Goal: Information Seeking & Learning: Learn about a topic

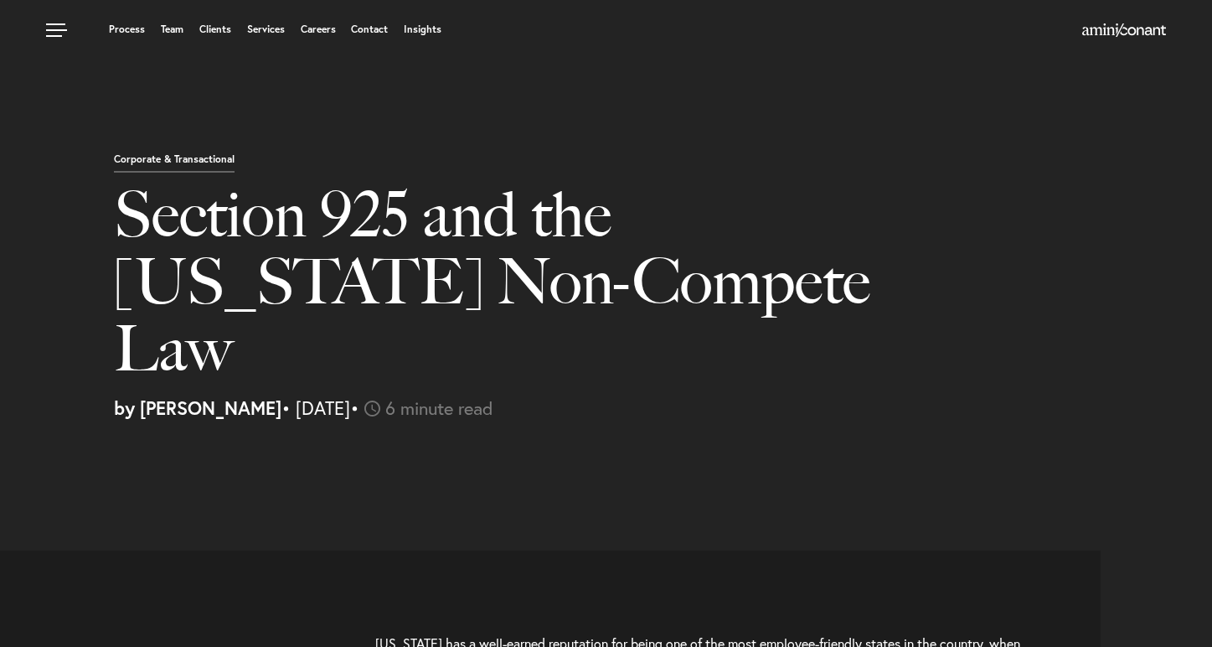
select select "US"
select select "Austin"
select select "Business and Civil Litigation"
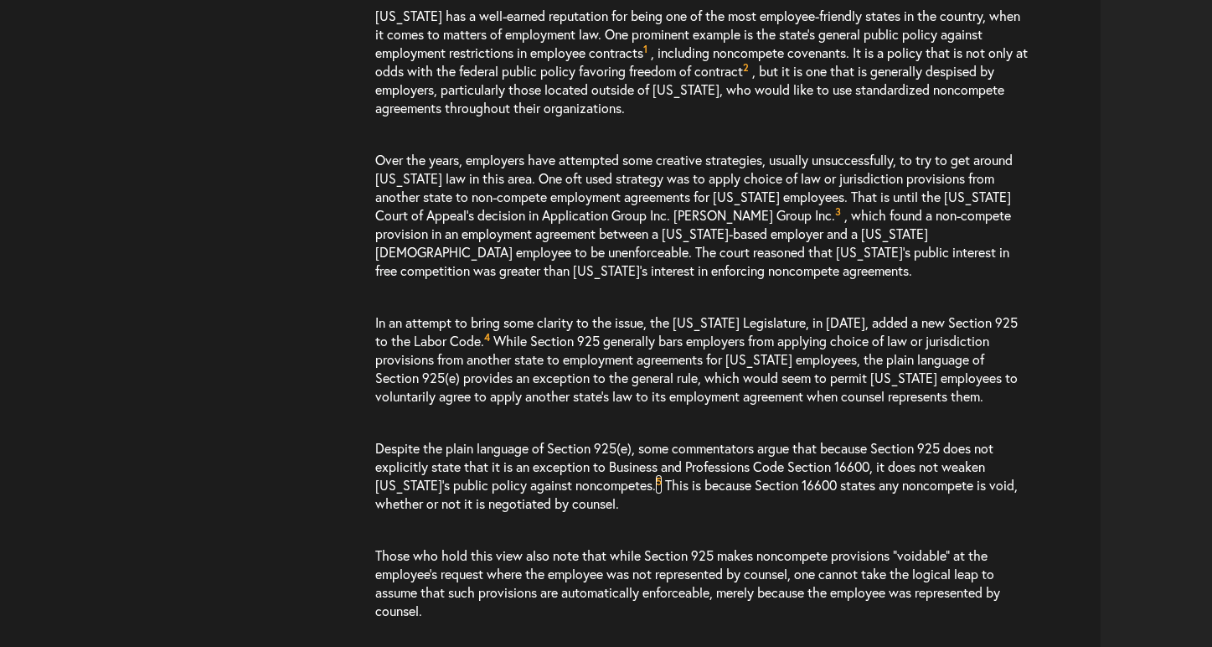
click at [656, 482] on sup "5" at bounding box center [659, 481] width 6 height 13
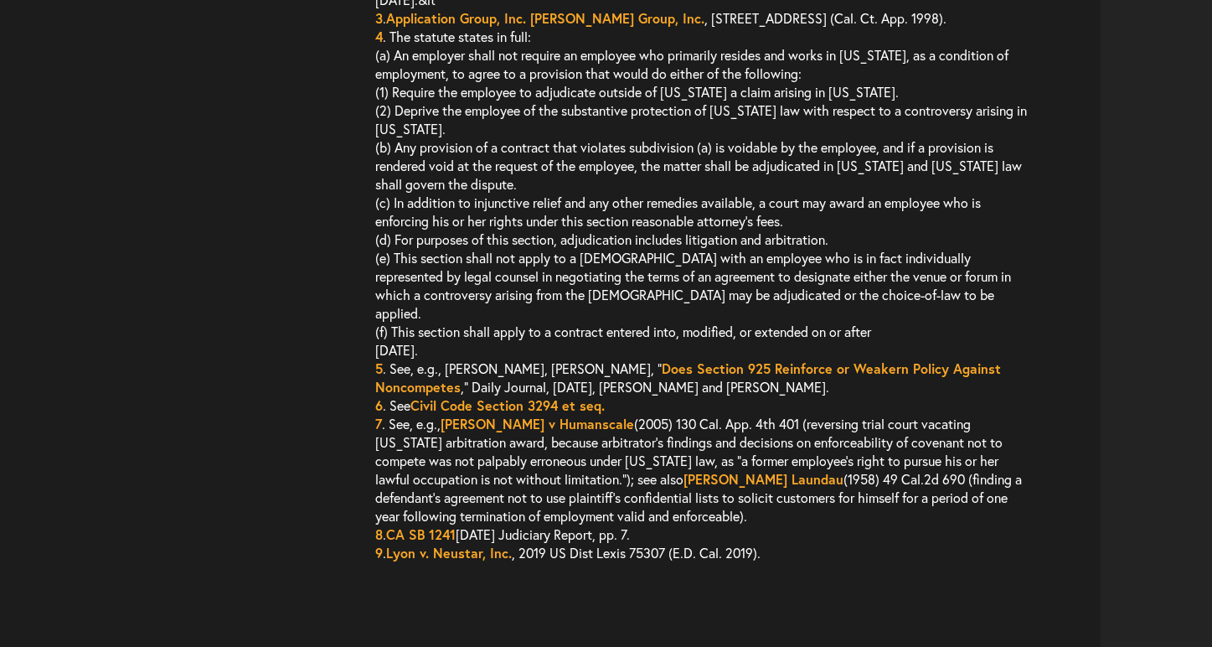
scroll to position [4292, 0]
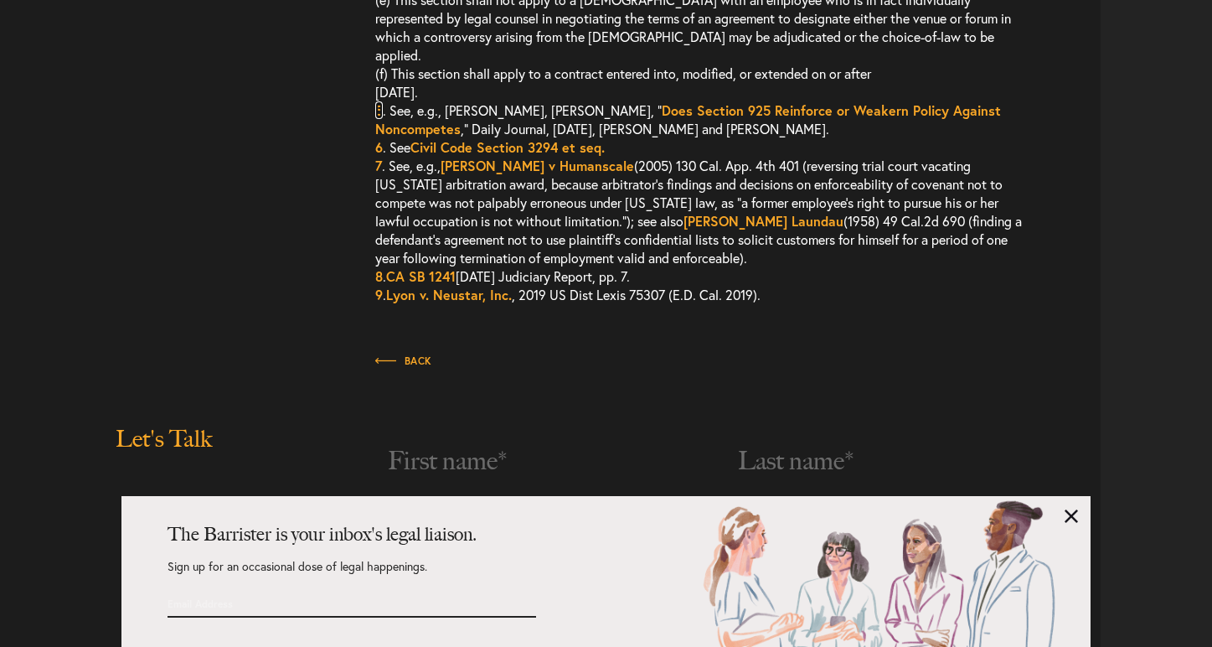
click at [379, 101] on link "5" at bounding box center [379, 110] width 8 height 18
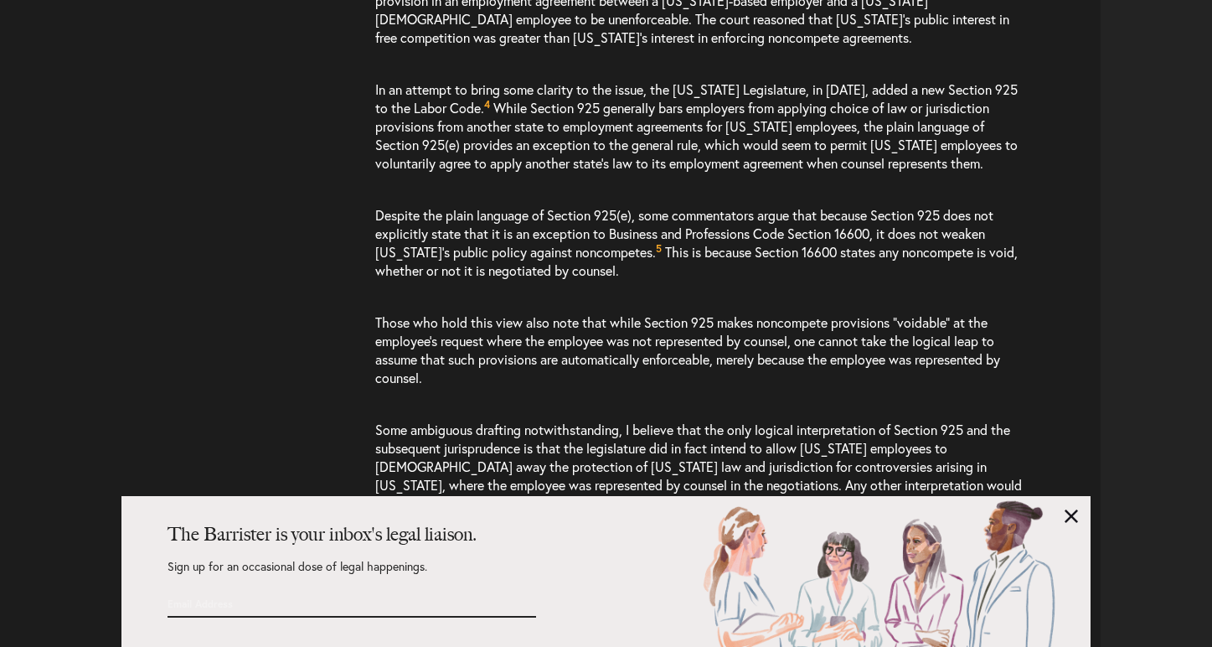
scroll to position [861, 0]
click at [656, 249] on sup "5" at bounding box center [659, 247] width 6 height 13
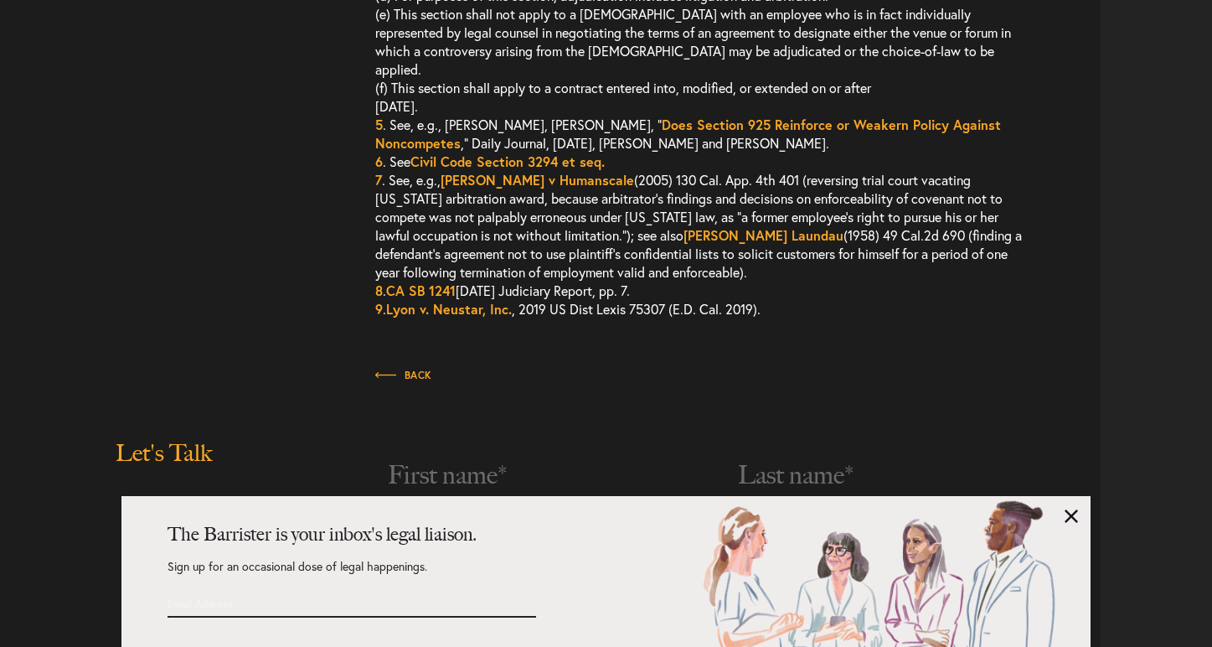
scroll to position [4292, 0]
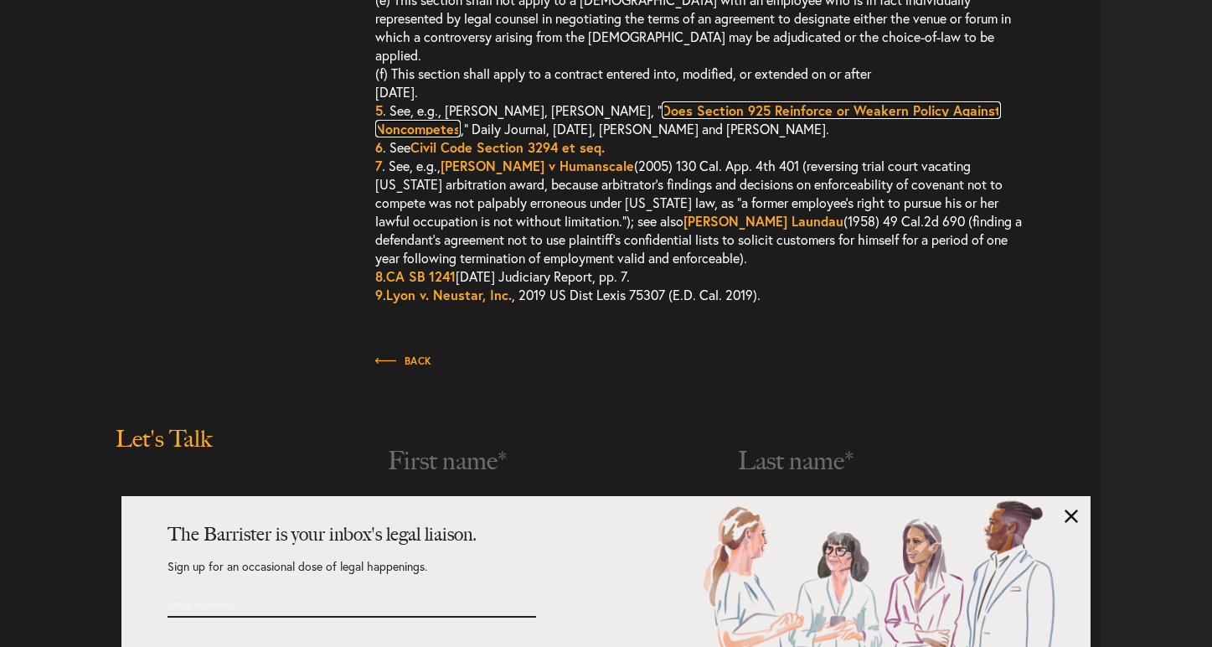
click at [693, 101] on link "Does Section 925 Reinforce or Weakern Policy Against Noncompetes" at bounding box center [688, 119] width 626 height 36
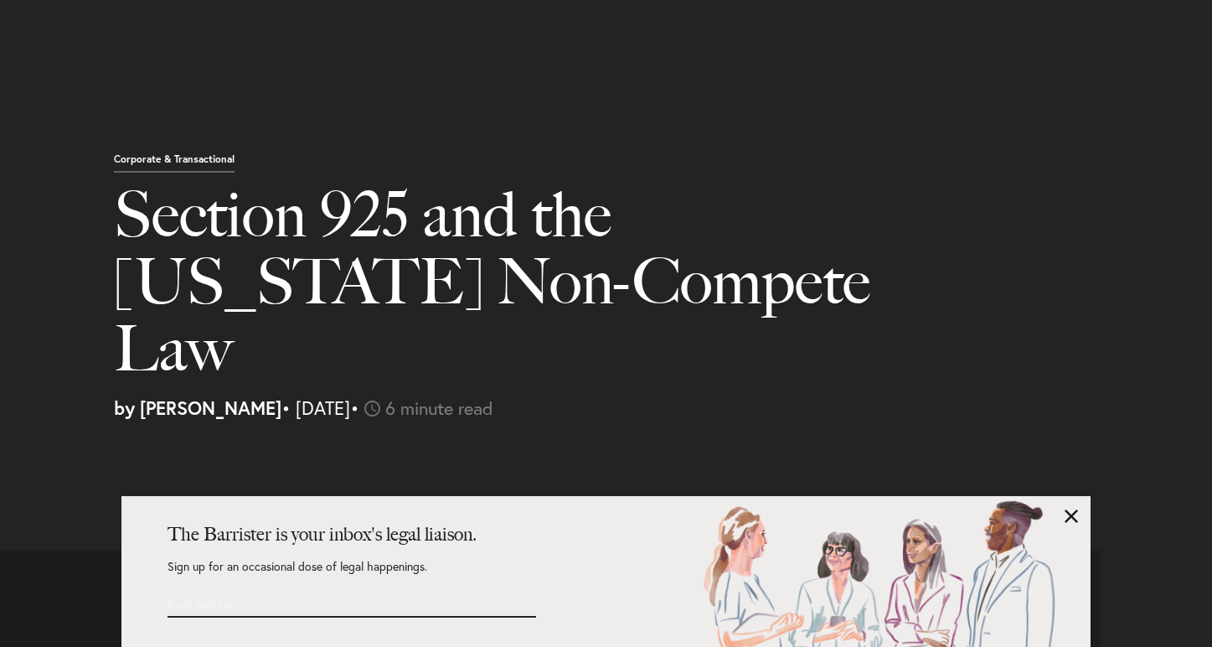
select select "US"
select select "Austin"
select select "Business and Civil Litigation"
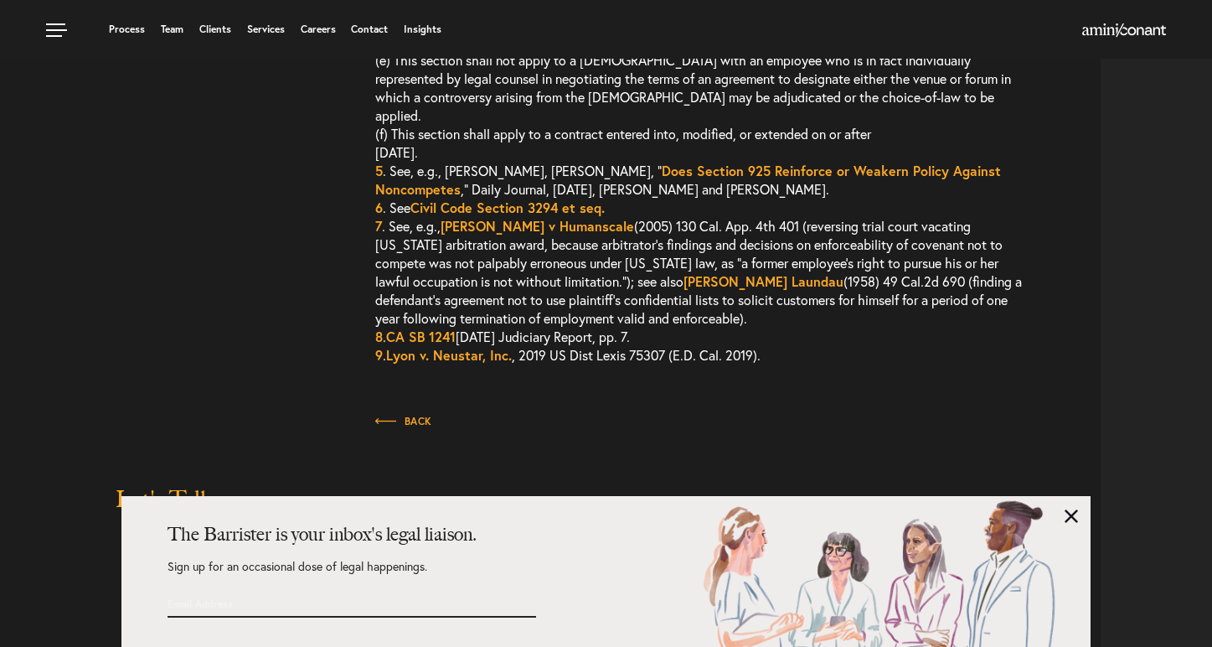
scroll to position [4228, 0]
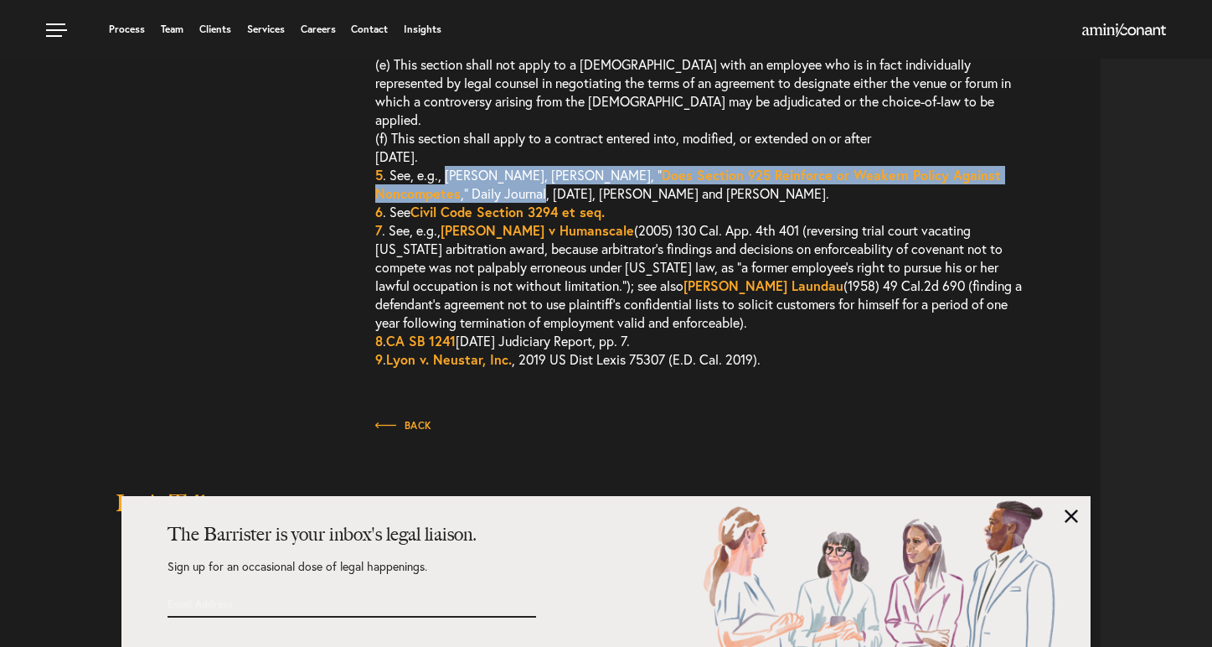
drag, startPoint x: 446, startPoint y: 157, endPoint x: 546, endPoint y: 173, distance: 101.8
click at [546, 173] on span "5 . See, e.g., Debra Fischer, Adam Wagmeister, “ Does Section 925 Reinforce or …" at bounding box center [688, 184] width 626 height 36
click at [375, 166] on link "5" at bounding box center [379, 175] width 8 height 18
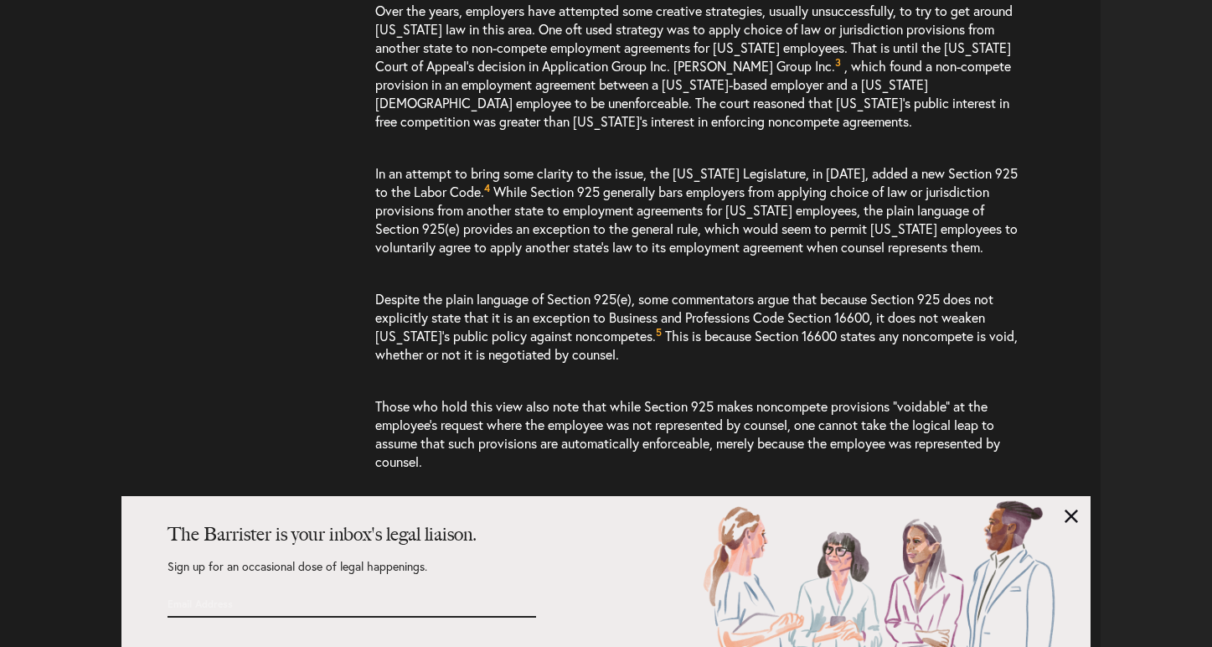
scroll to position [784, 0]
